Goal: Find specific page/section: Find specific page/section

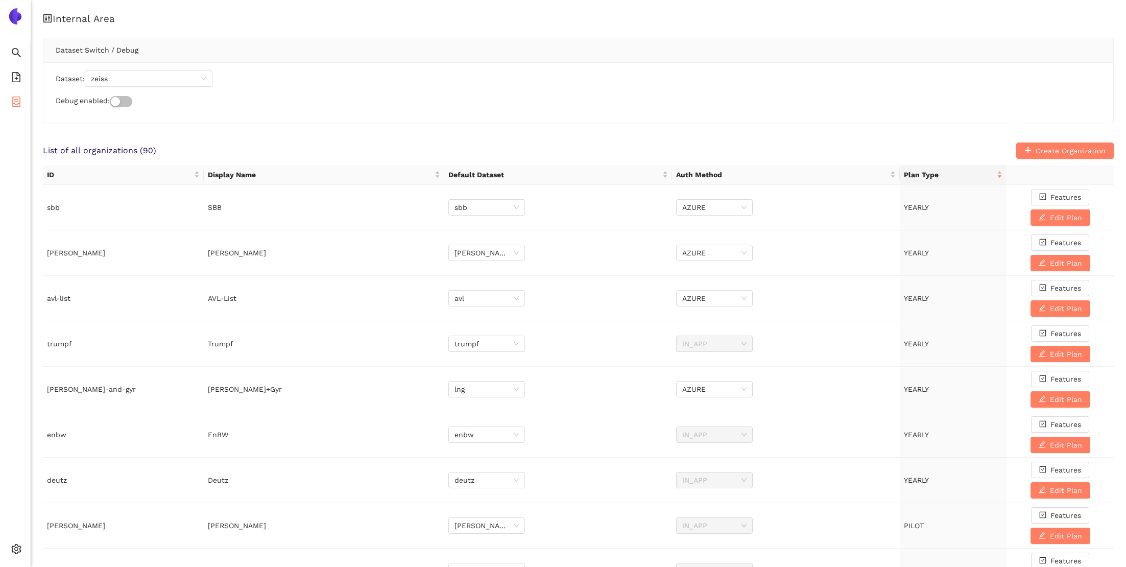
click at [21, 102] on icon "container" at bounding box center [16, 102] width 10 height 10
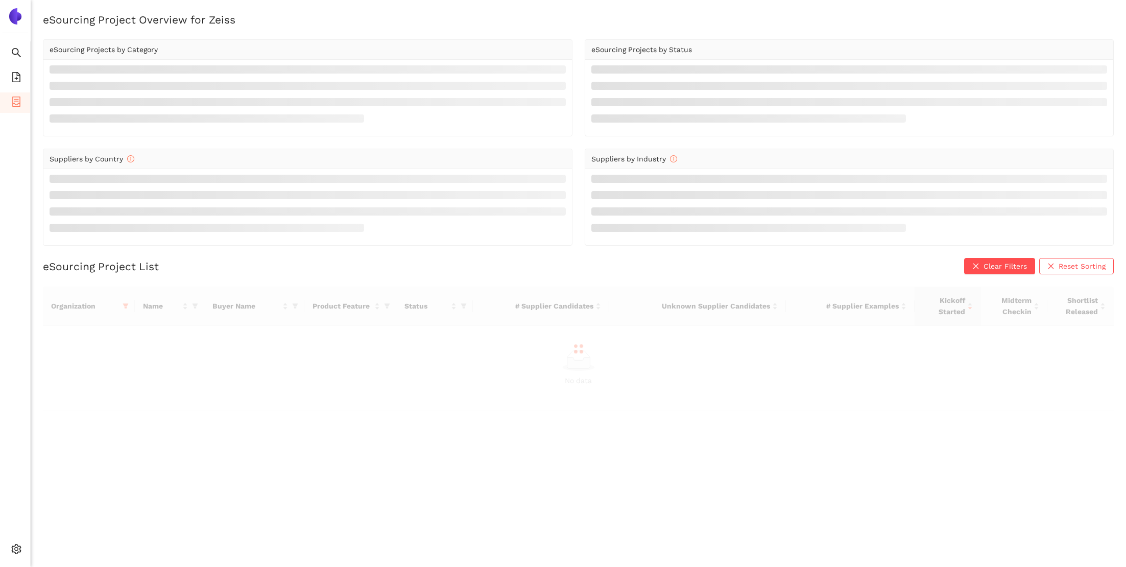
click at [16, 539] on li "Settings" at bounding box center [15, 550] width 31 height 25
click at [16, 549] on icon "setting" at bounding box center [16, 549] width 10 height 10
click at [69, 482] on li "Internal Area" at bounding box center [73, 476] width 84 height 20
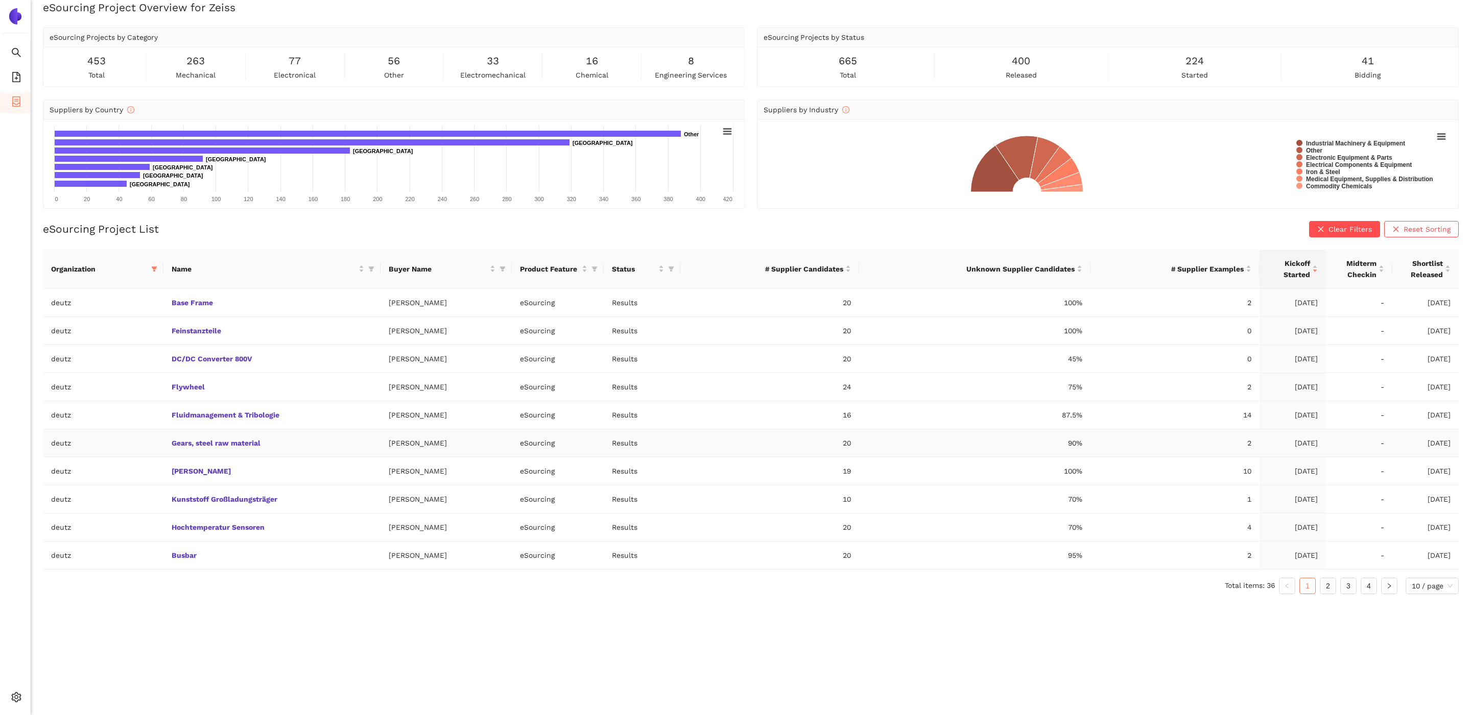
scroll to position [12, 0]
click at [151, 263] on span at bounding box center [154, 268] width 10 height 15
click at [93, 286] on input "text" at bounding box center [121, 289] width 89 height 11
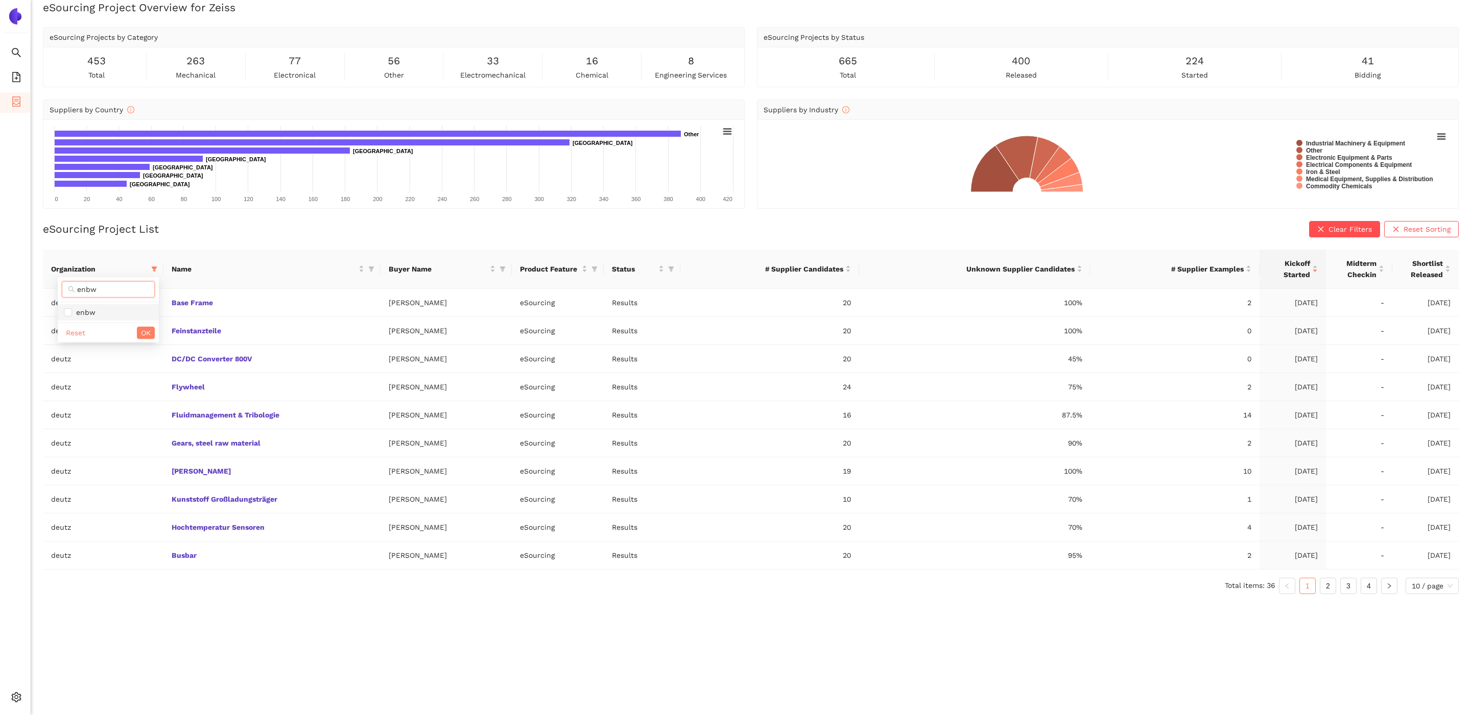
type input "enbw"
click at [85, 309] on span "enbw" at bounding box center [83, 312] width 23 height 8
checkbox input "true"
click at [151, 328] on button "OK" at bounding box center [146, 333] width 18 height 12
